Goal: Contribute content

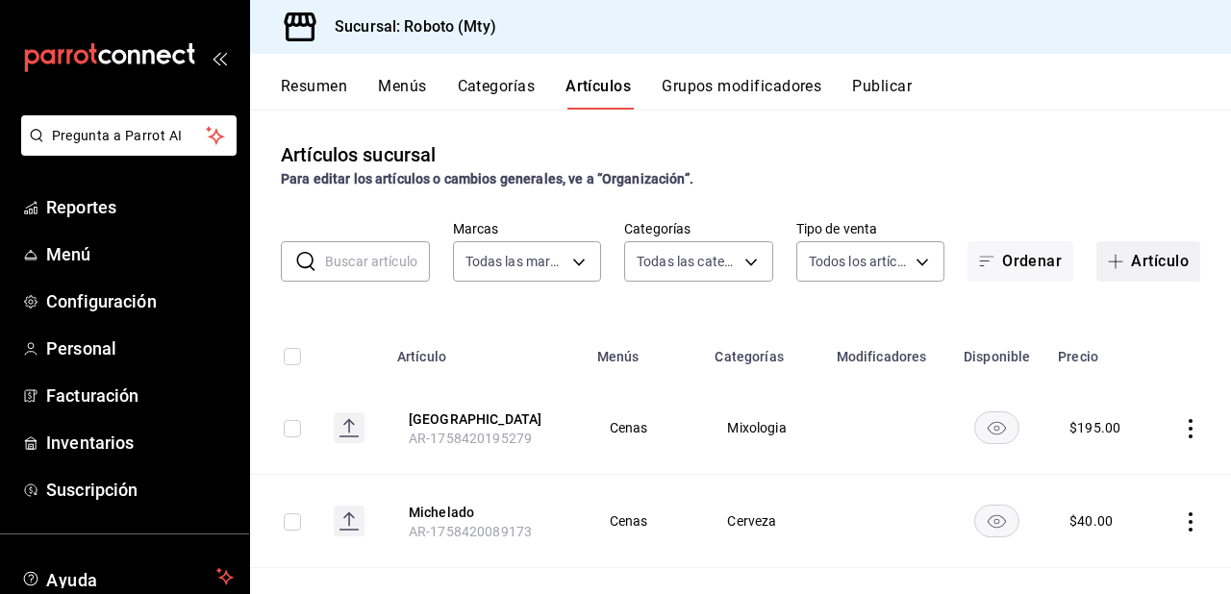
click at [1144, 251] on button "Artículo" at bounding box center [1148, 261] width 104 height 40
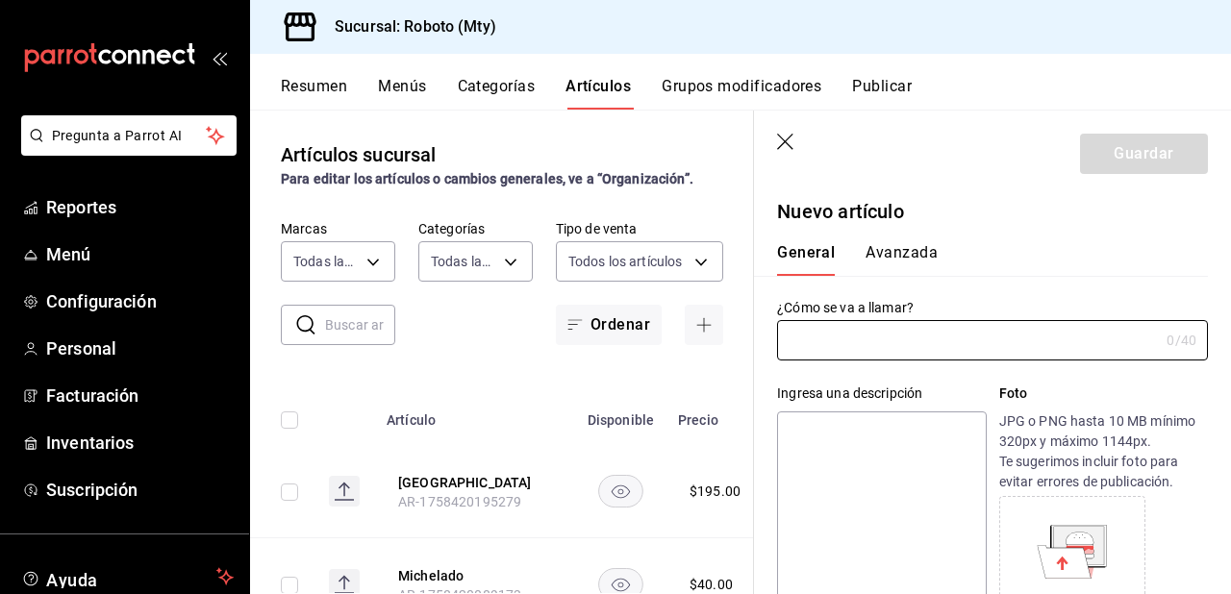
type input "AR-1758431900644"
click at [849, 346] on input "text" at bounding box center [968, 340] width 382 height 38
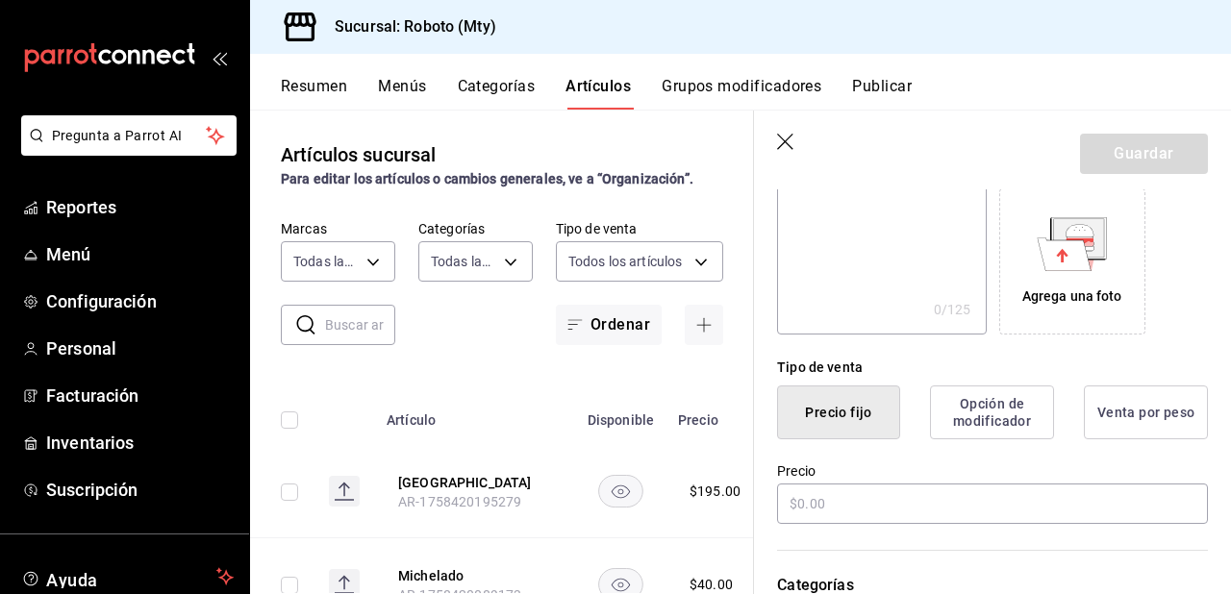
scroll to position [323, 0]
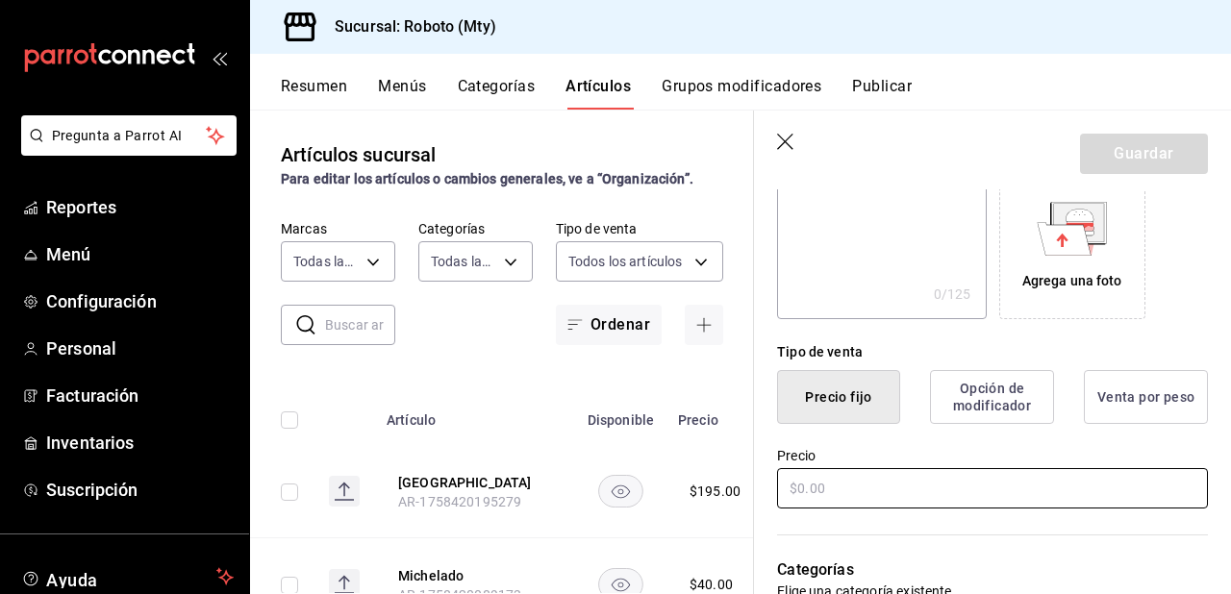
type input "Botella Maestro Dobel"
click at [853, 493] on input "text" at bounding box center [992, 488] width 431 height 40
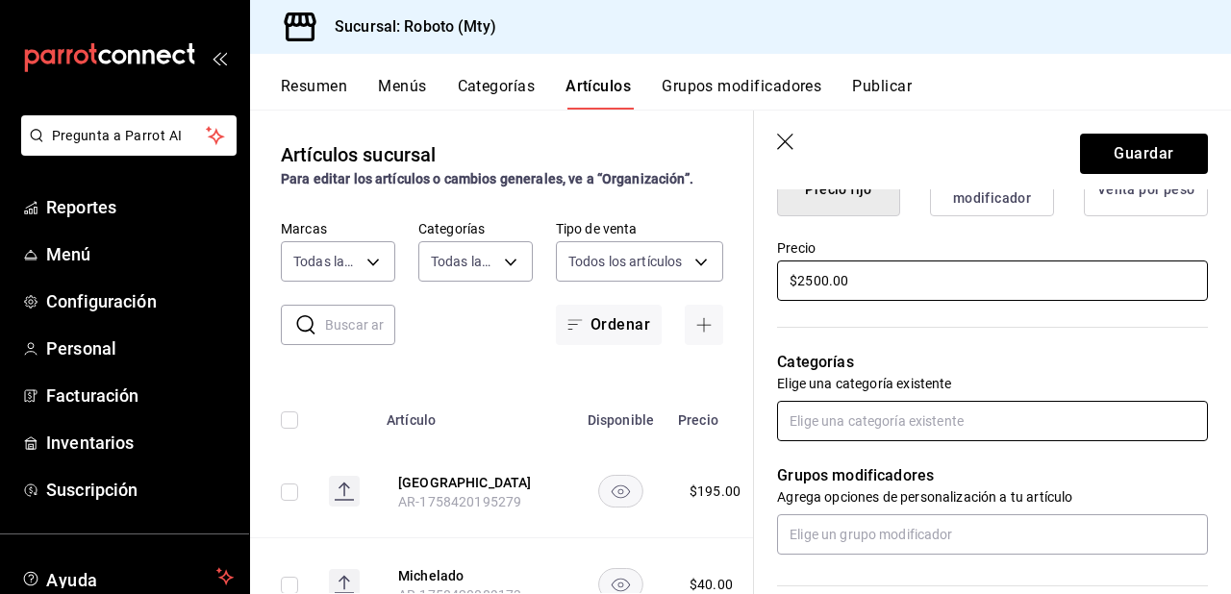
scroll to position [533, 0]
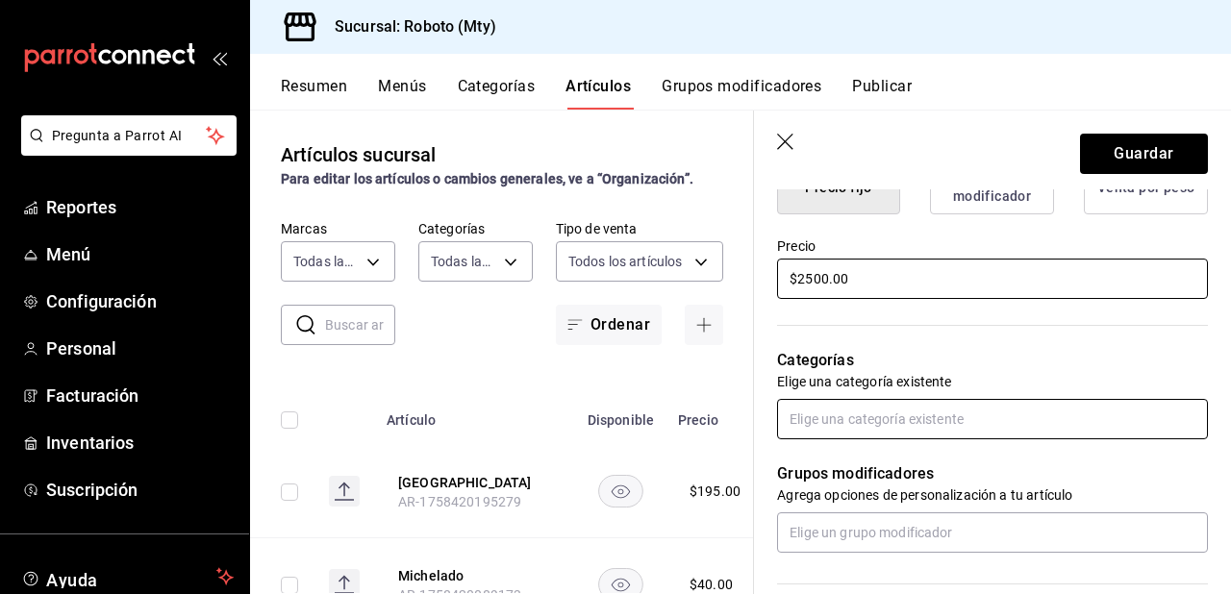
type input "$2500.00"
click at [892, 429] on input "text" at bounding box center [992, 419] width 431 height 40
type input "des"
click at [883, 453] on li "Destilados" at bounding box center [986, 463] width 419 height 32
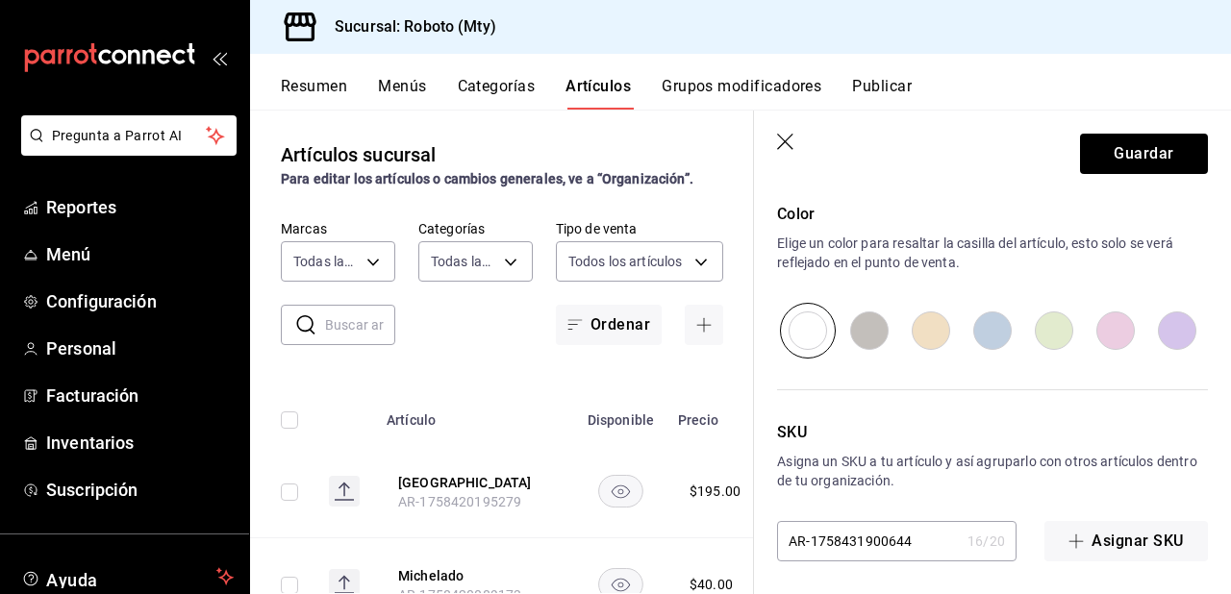
scroll to position [1005, 0]
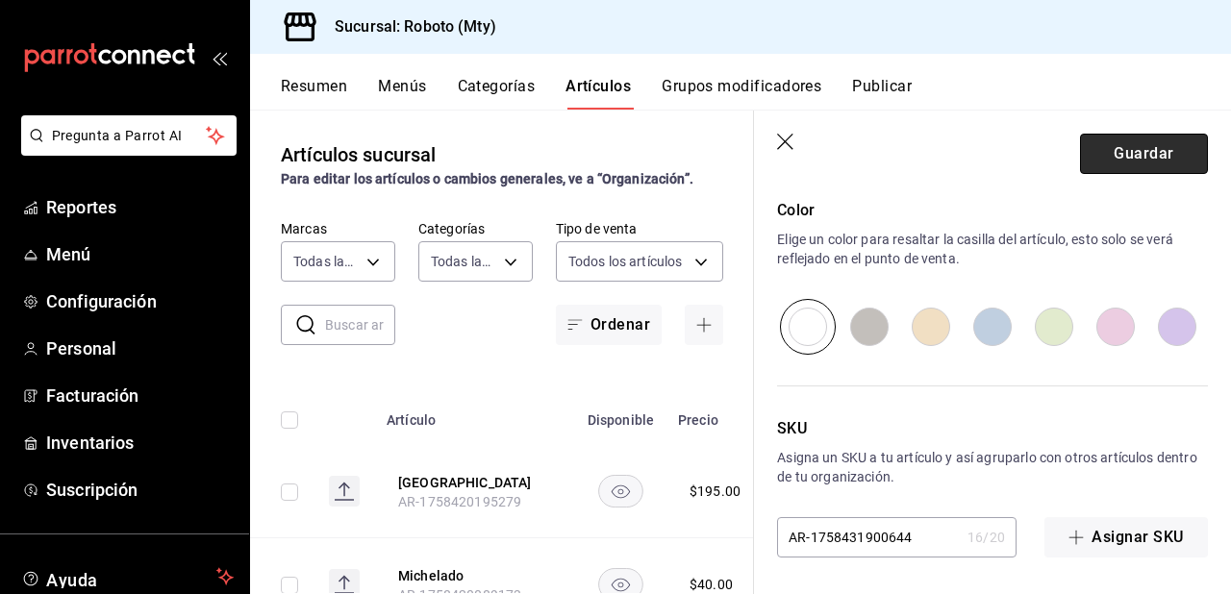
click at [1124, 167] on button "Guardar" at bounding box center [1144, 154] width 128 height 40
